Goal: Communication & Community: Share content

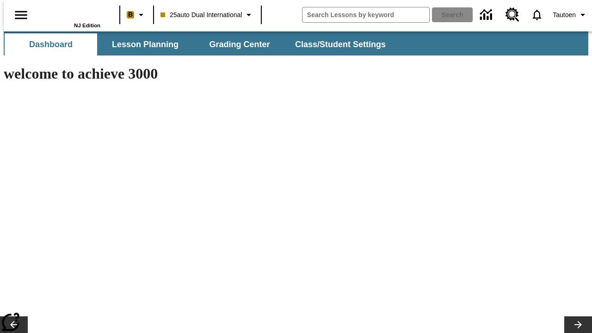
type input "-1"
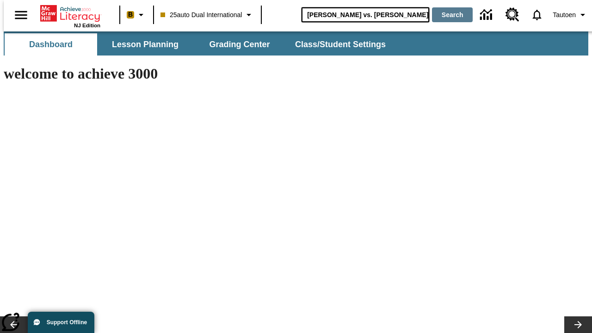
type input "Michelangelo vs. Leonardo"
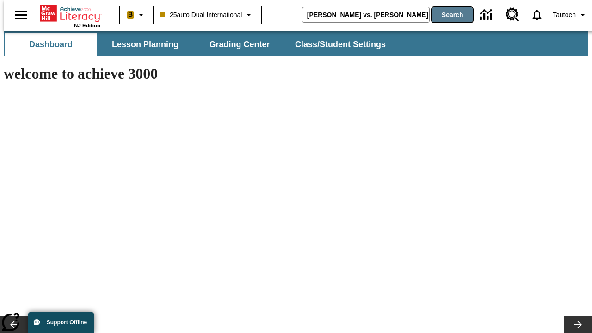
click at [446, 15] on button "Search" at bounding box center [452, 14] width 41 height 15
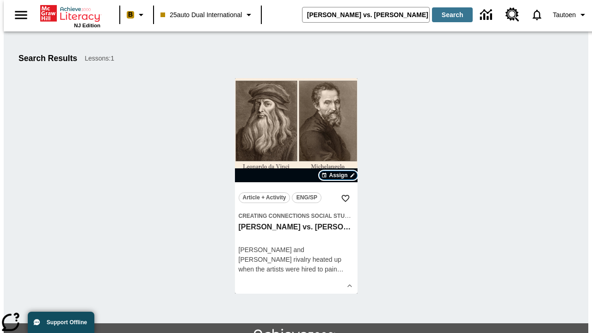
click at [339, 175] on span "Assign" at bounding box center [338, 175] width 18 height 8
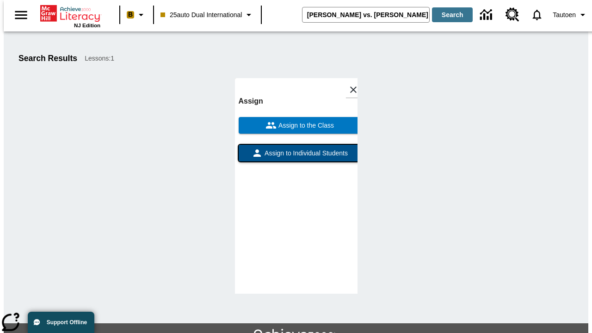
click at [296, 148] on span "Assign to Individual Students" at bounding box center [305, 153] width 85 height 10
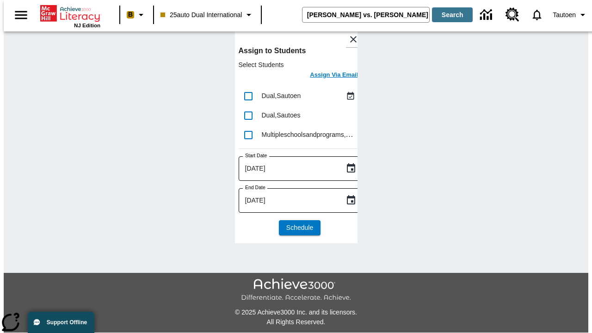
click at [327, 76] on h6 "Assign Via Email" at bounding box center [334, 75] width 48 height 11
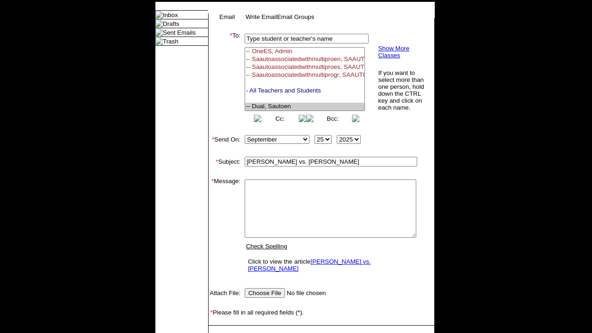
select select "U,21476361,1"
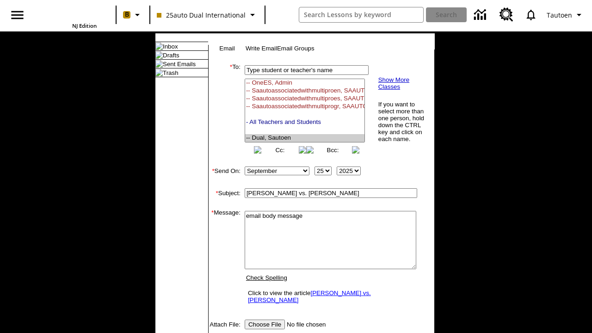
scroll to position [149, 0]
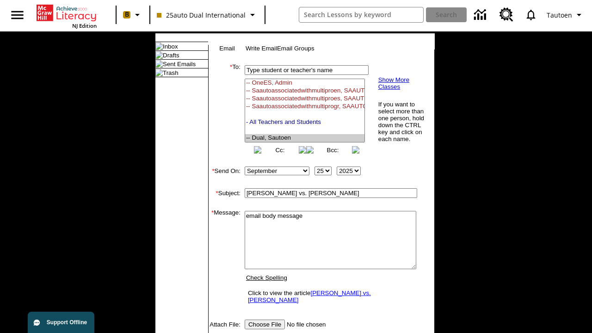
type textarea "email body message"
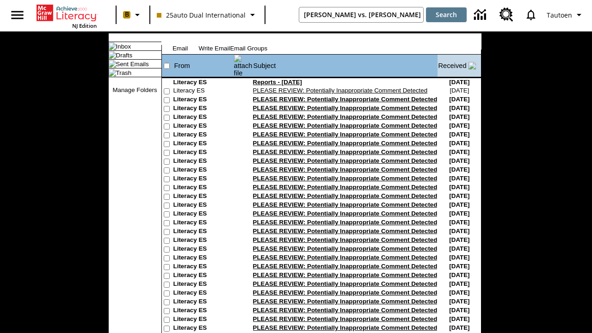
type input "[PERSON_NAME] vs. [PERSON_NAME]"
click at [446, 15] on button "Search" at bounding box center [446, 14] width 41 height 15
